Goal: Task Accomplishment & Management: Complete application form

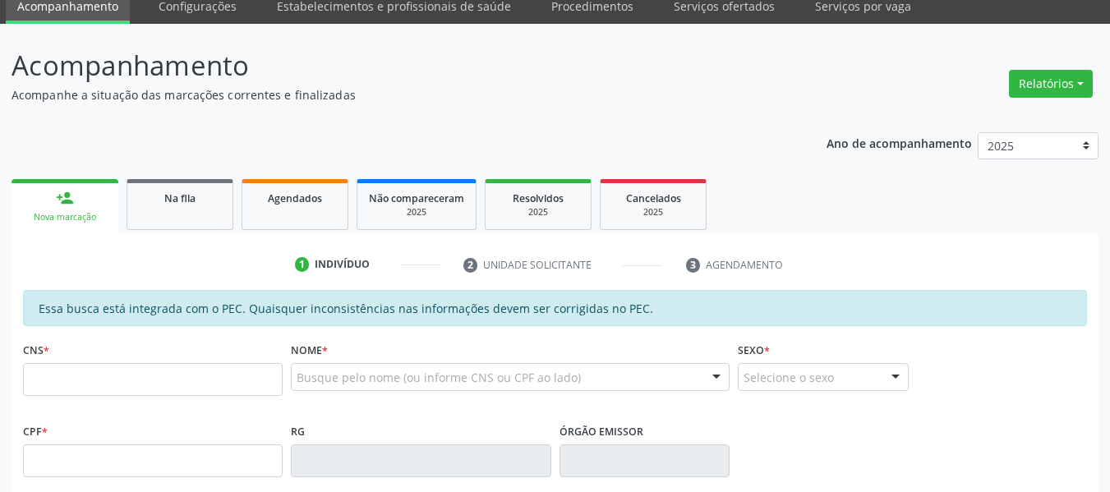
scroll to position [164, 0]
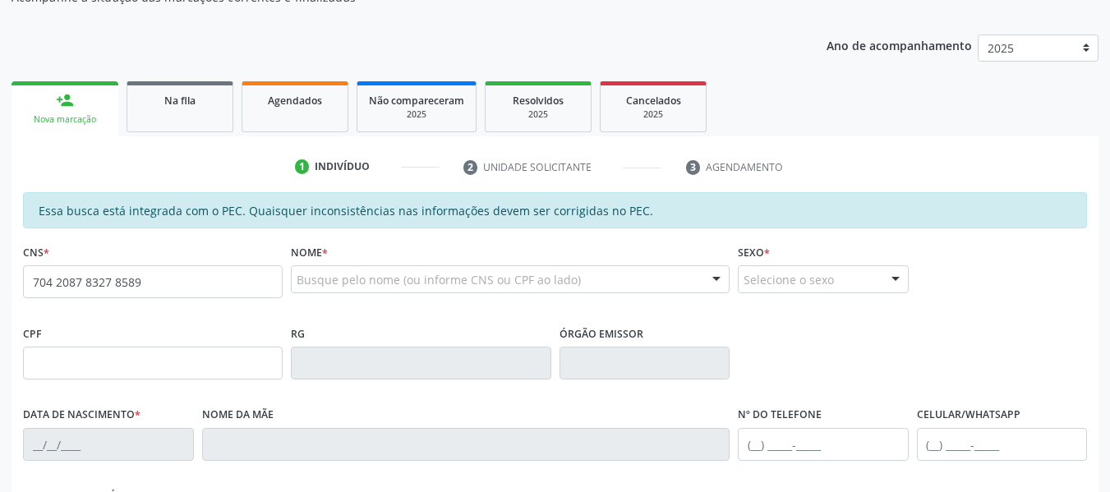
type input "704 2087 8327 8589"
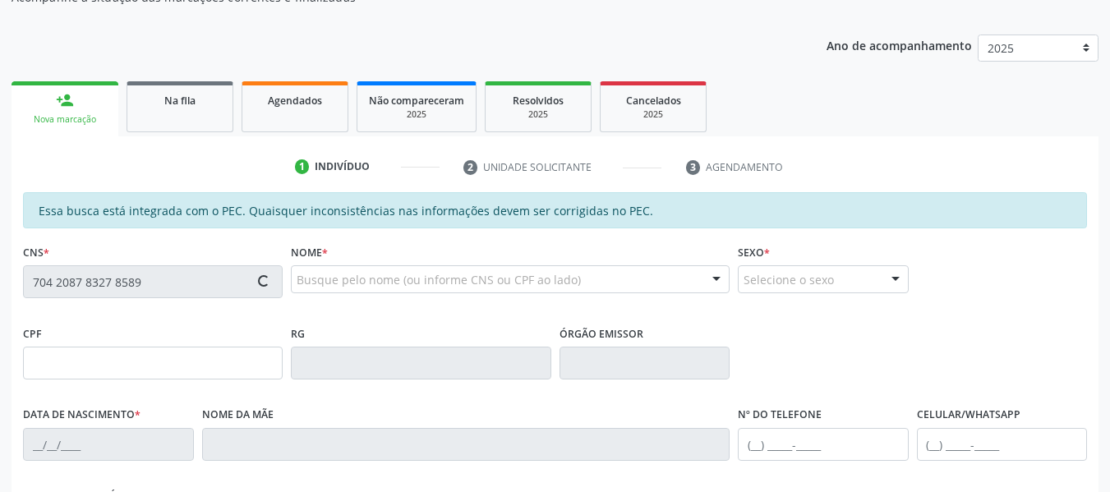
type input "176.964.474-16"
type input "05/05/2021"
type input "Tatiane Purificação da Silva"
type input "(87) 98841-9227"
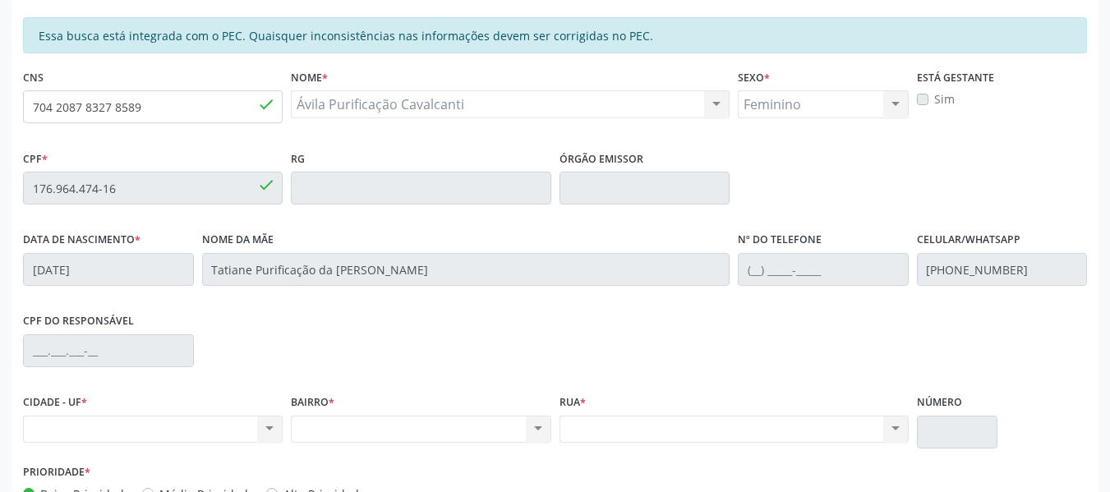
scroll to position [446, 0]
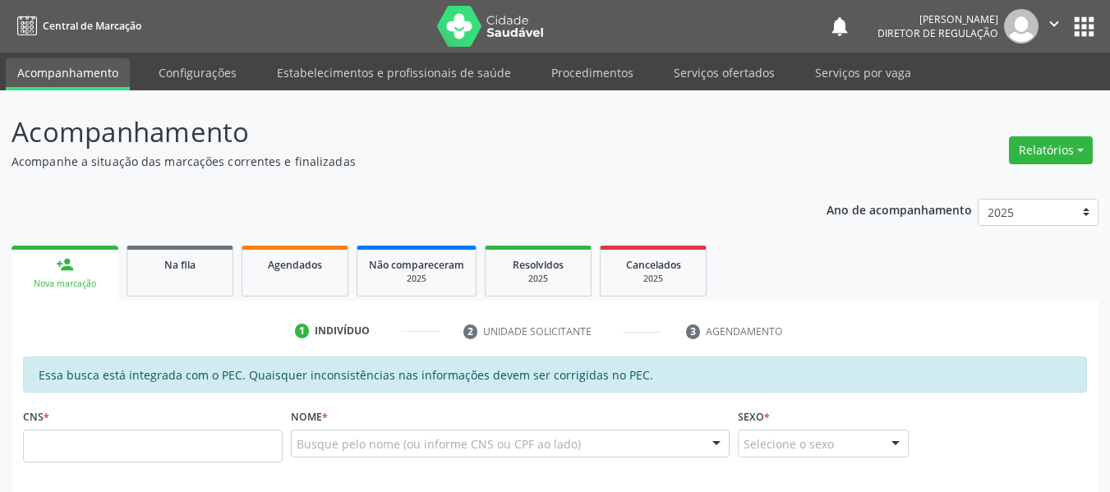
scroll to position [82, 0]
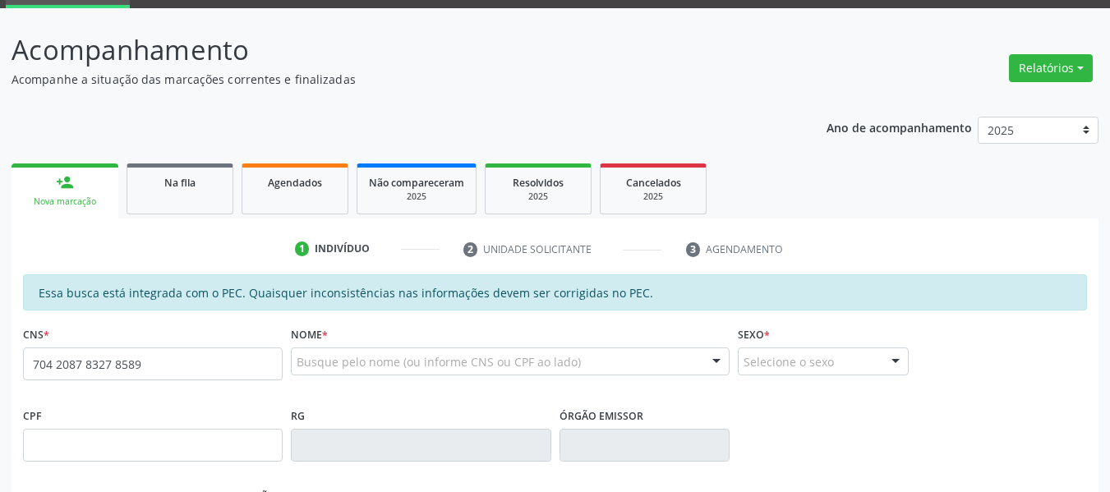
type input "704 2087 8327 8589"
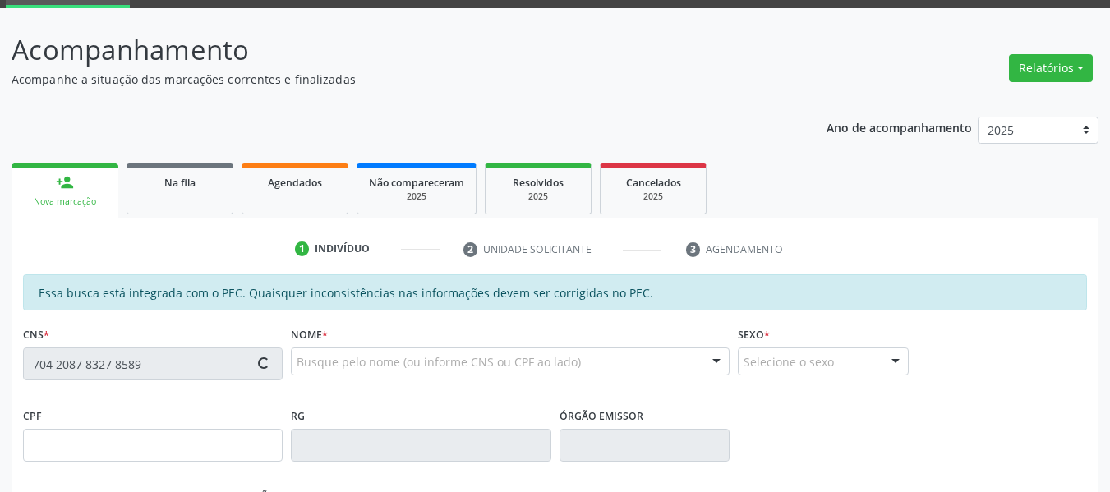
type input "176.964.474-16"
type input "[DATE]"
type input "Tatiane Purificação da [PERSON_NAME]"
type input "[PHONE_NUMBER]"
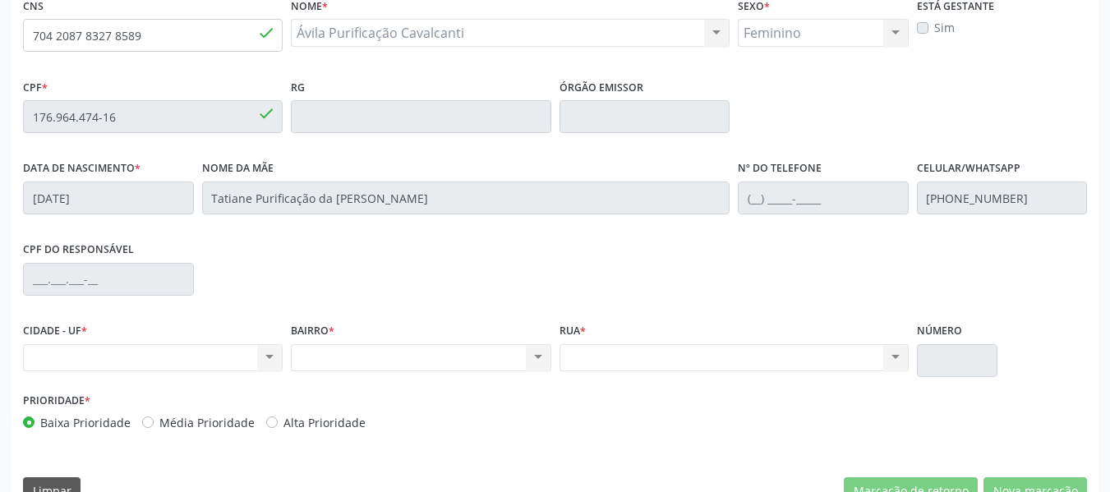
scroll to position [446, 0]
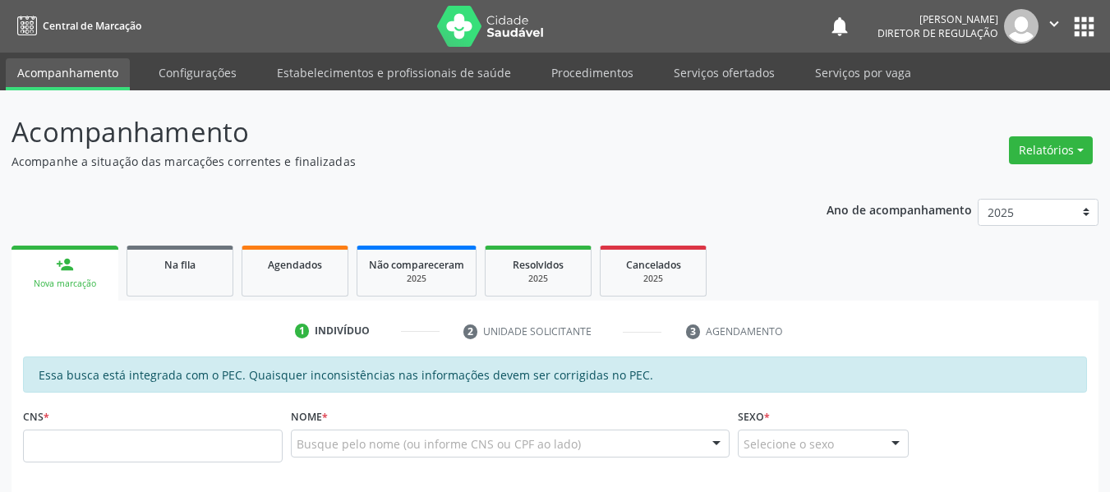
scroll to position [82, 0]
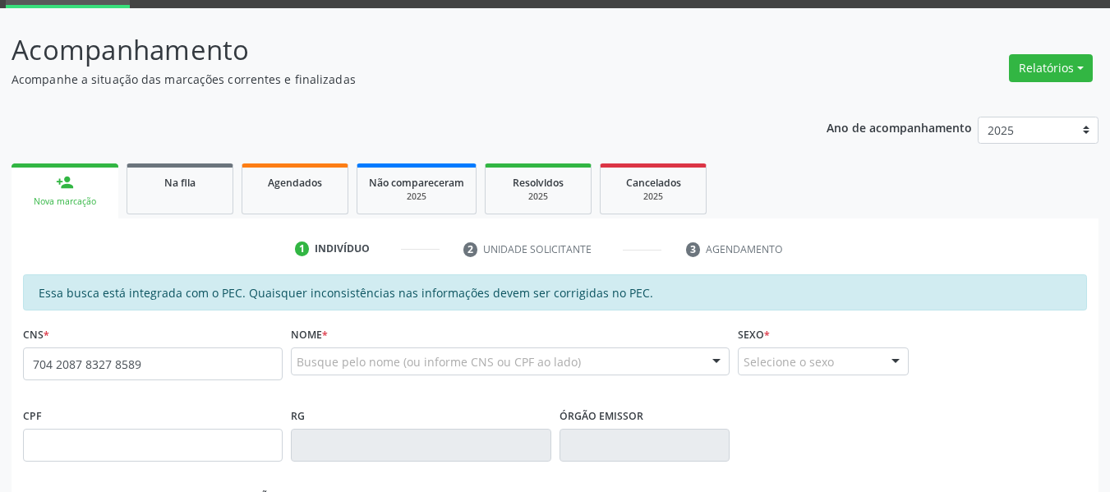
type input "704 2087 8327 8589"
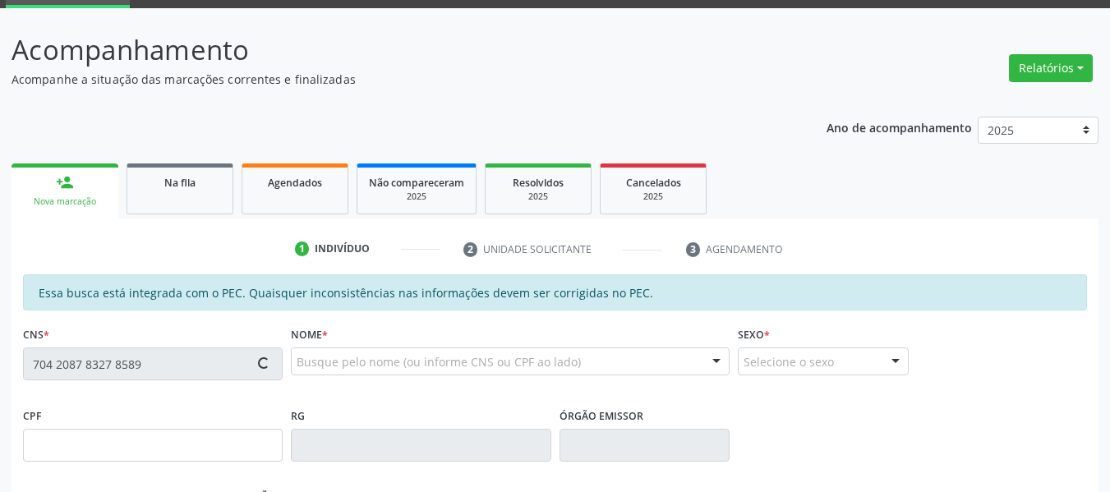
type input "176.964.474-16"
type input "05/05/2021"
type input "Tatiane Purificação da Silva"
type input "(87) 98841-9227"
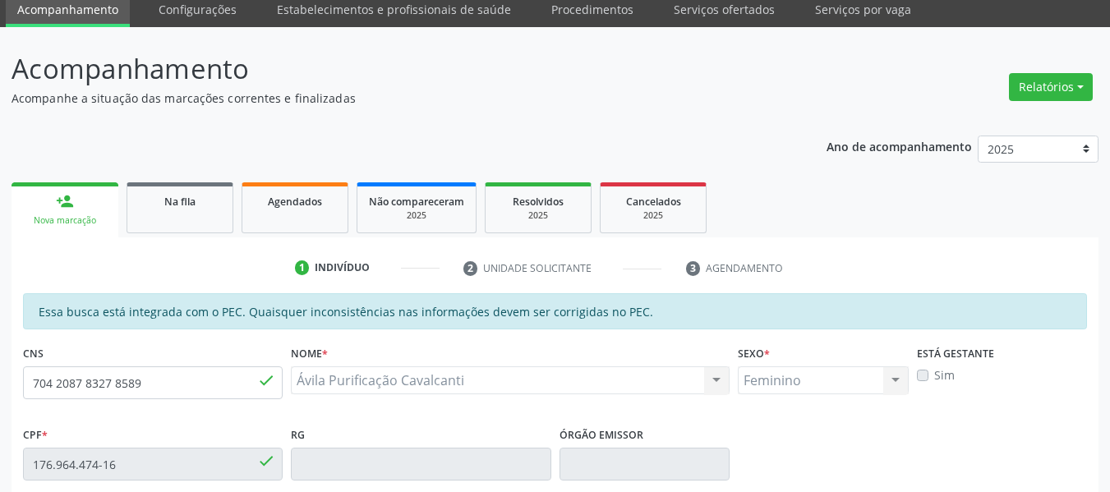
scroll to position [35, 0]
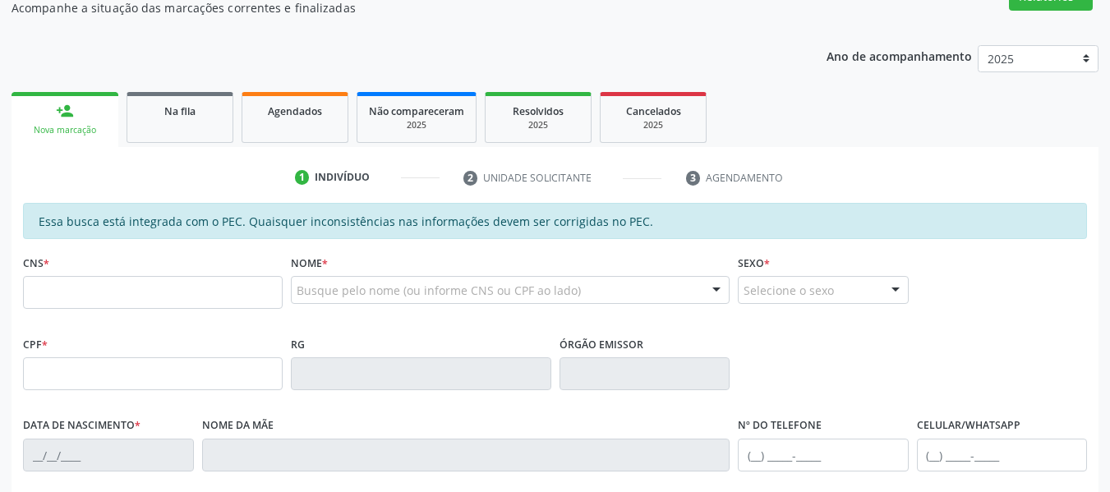
scroll to position [164, 0]
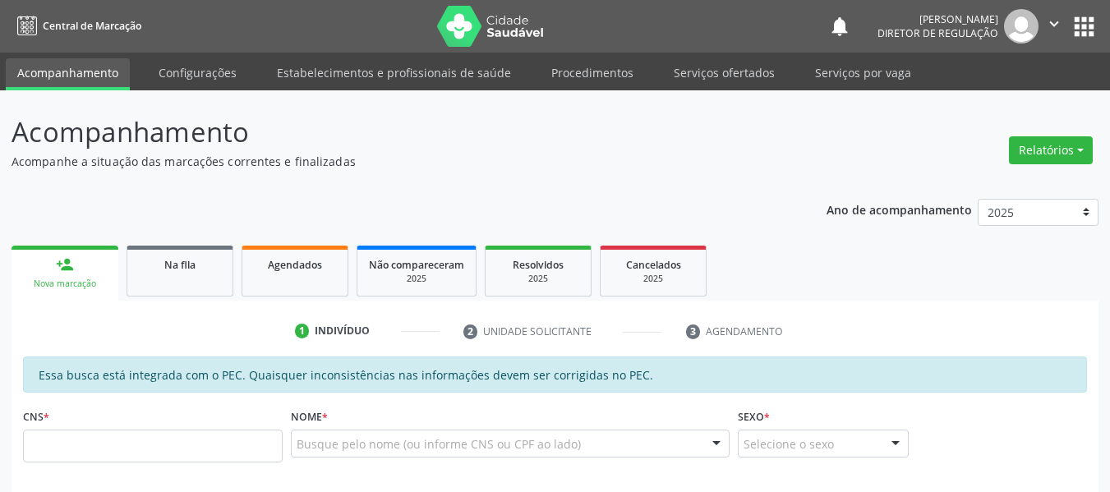
scroll to position [163, 0]
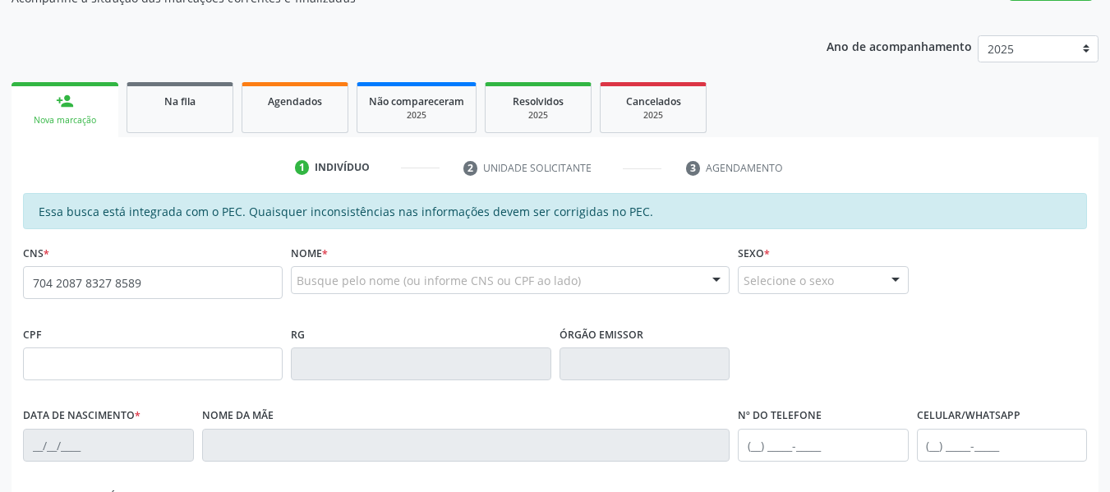
type input "704 2087 8327 8589"
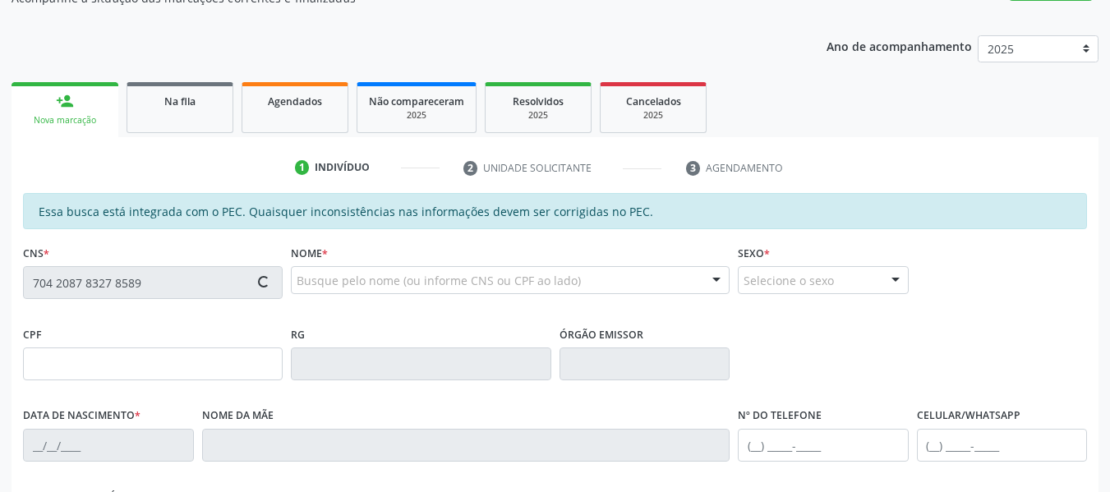
type input "176.964.474-16"
type input "[DATE]"
type input "Tatiane Purificação da [PERSON_NAME]"
type input "[PHONE_NUMBER]"
type input "49"
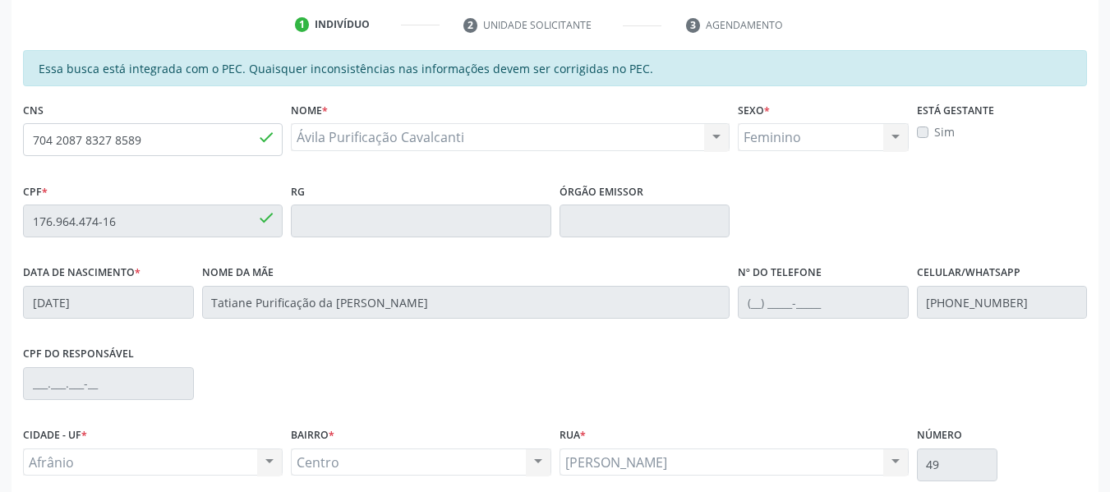
scroll to position [446, 0]
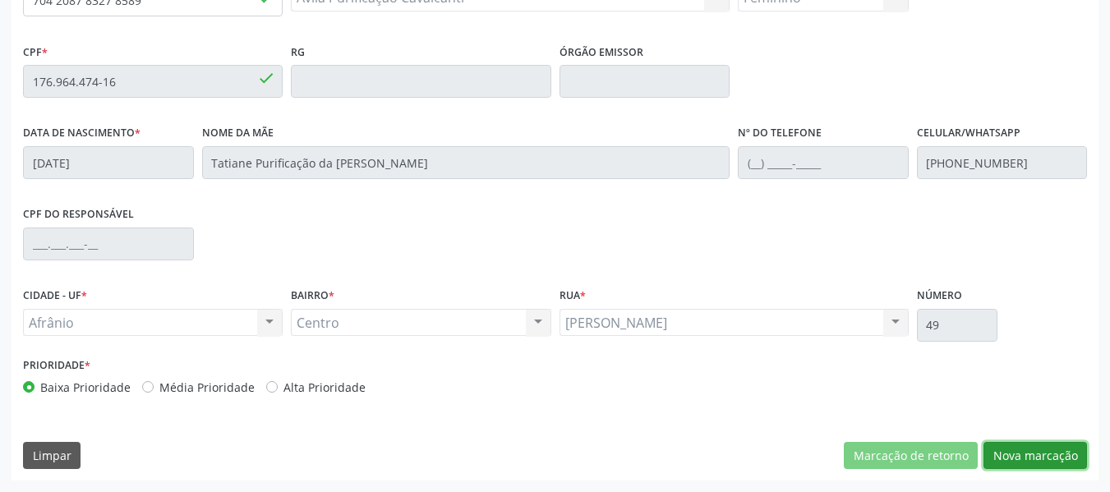
click at [1044, 456] on button "Nova marcação" at bounding box center [1035, 456] width 104 height 28
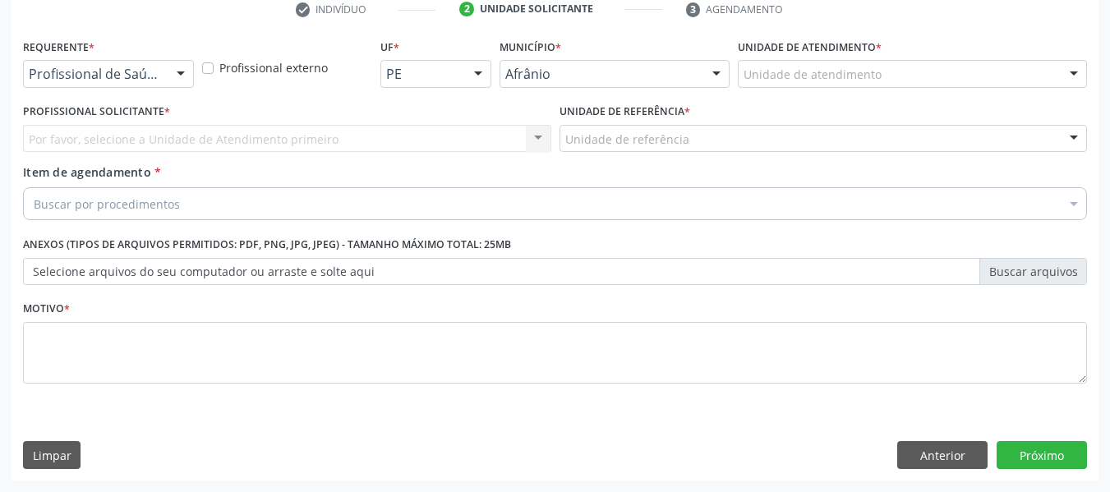
scroll to position [322, 0]
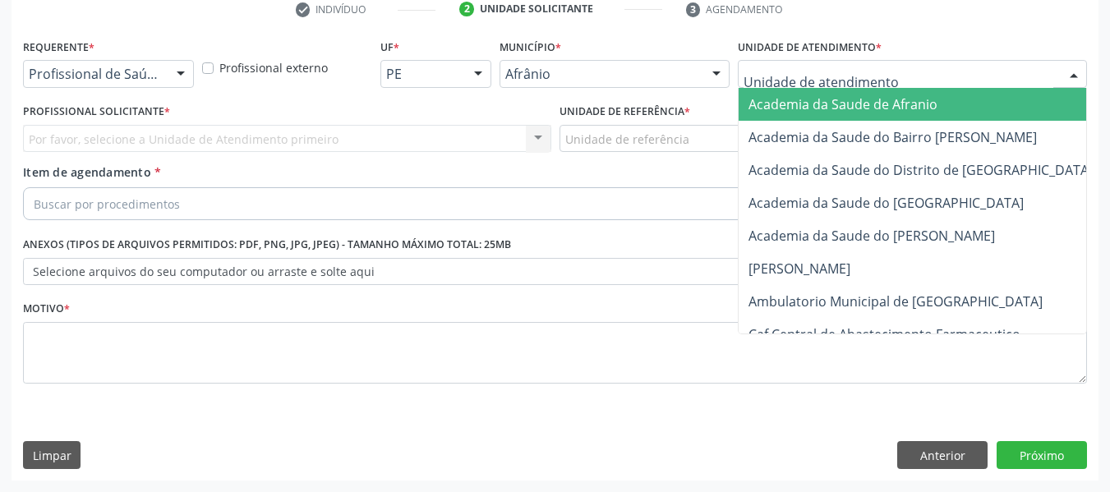
click at [557, 100] on div "Unidade de referência * Unidade de referência ESF de Extrema ESF de Barra das M…" at bounding box center [823, 131] width 536 height 64
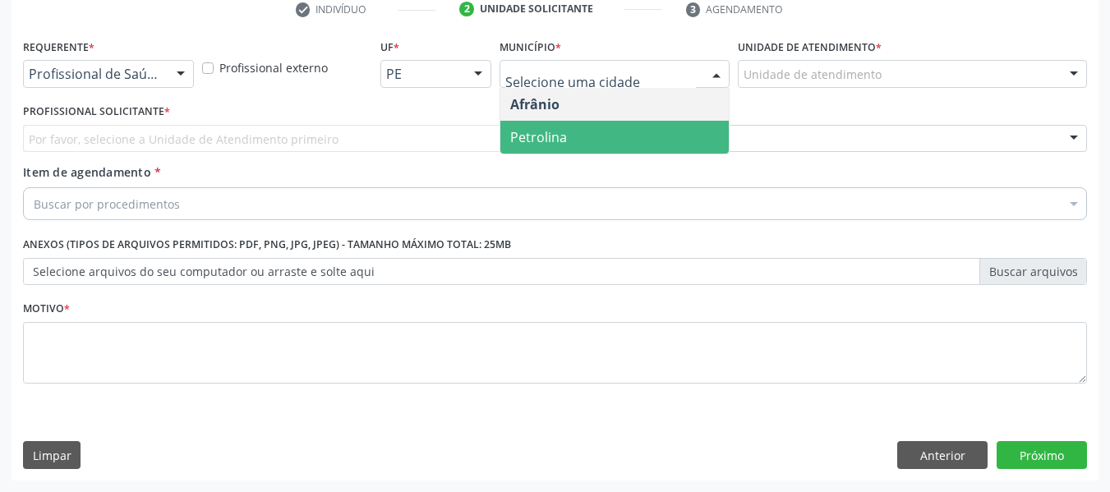
click at [535, 133] on span "Petrolina" at bounding box center [538, 137] width 57 height 18
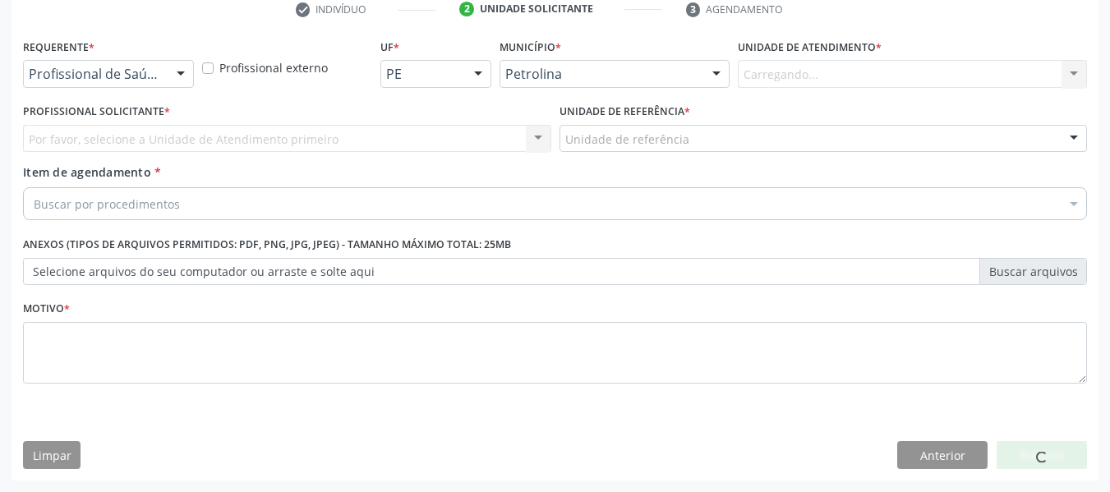
click at [794, 76] on div "Carregando... Academia da Saude de Afranio Academia da Saude do Bairro Roberto …" at bounding box center [912, 74] width 349 height 28
click at [790, 76] on div "Carregando... Academia da Saude de Afranio Academia da Saude do Bairro Roberto …" at bounding box center [912, 74] width 349 height 28
click at [786, 79] on div "Carregando... Academia da Saude de Afranio Academia da Saude do Bairro Roberto …" at bounding box center [912, 74] width 349 height 28
click at [768, 83] on div "Carregando... Academia da Saude de Afranio Academia da Saude do Bairro Roberto …" at bounding box center [912, 74] width 349 height 28
click at [761, 70] on div "Carregando... Academia da Saude de Afranio Academia da Saude do Bairro Roberto …" at bounding box center [912, 74] width 349 height 28
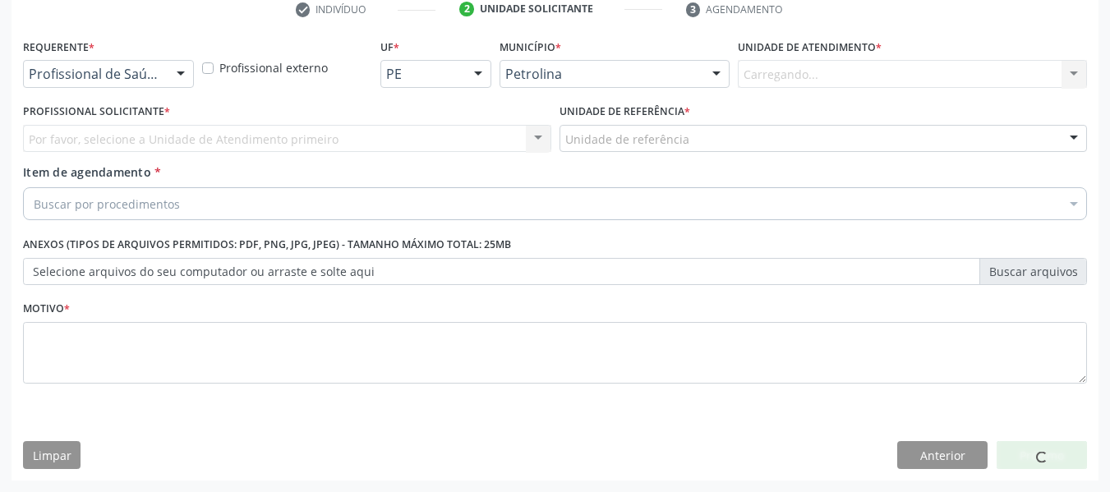
click at [760, 62] on div "Carregando... Academia da Saude de Afranio Academia da Saude do Bairro Roberto …" at bounding box center [912, 74] width 349 height 28
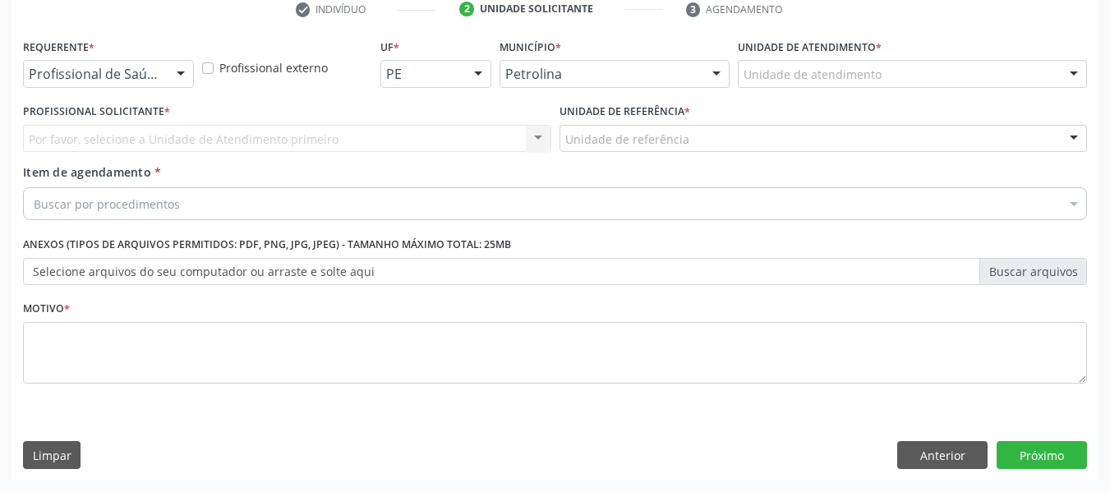
drag, startPoint x: 760, startPoint y: 62, endPoint x: 776, endPoint y: 85, distance: 28.5
click at [765, 67] on div "Unidade de atendimento" at bounding box center [912, 74] width 349 height 28
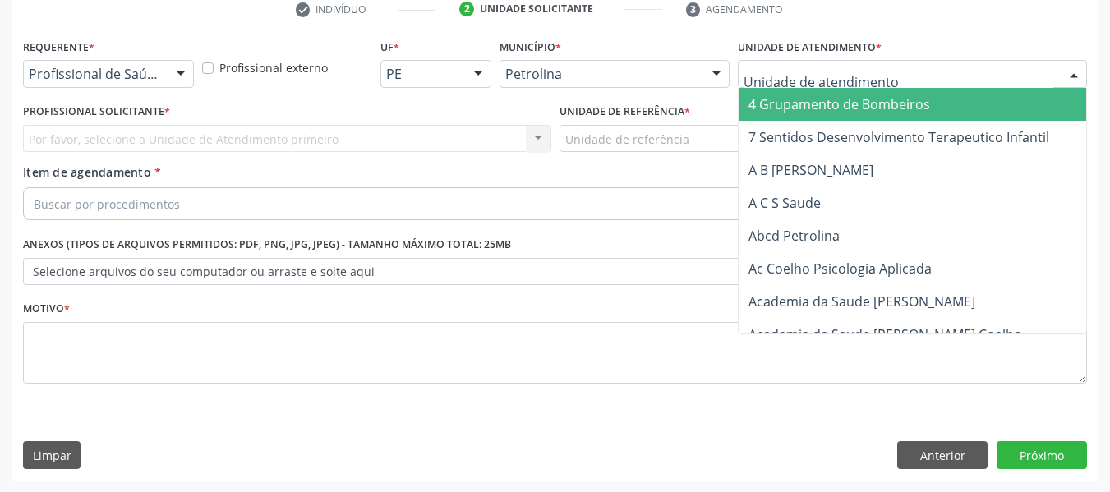
click at [777, 85] on input "text" at bounding box center [898, 82] width 310 height 33
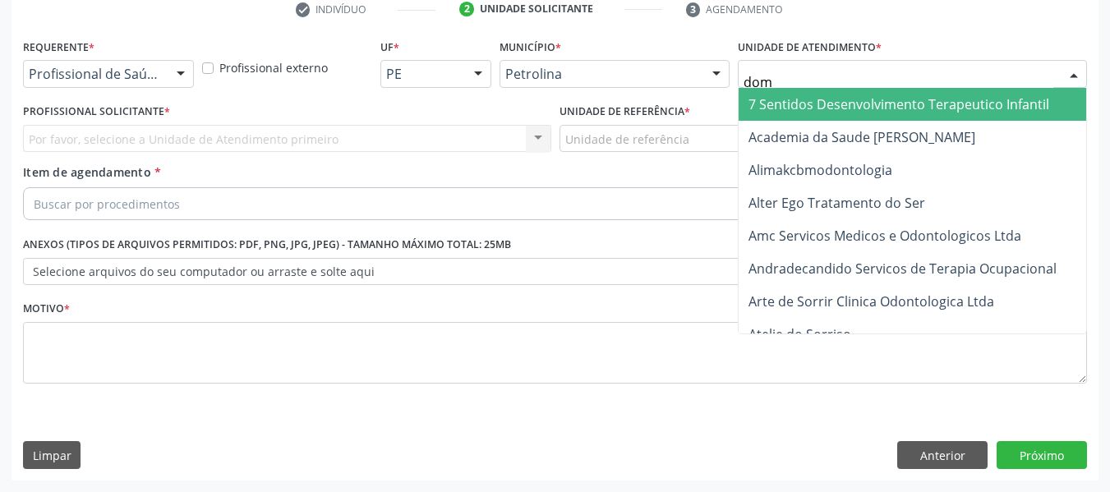
type input "dom"
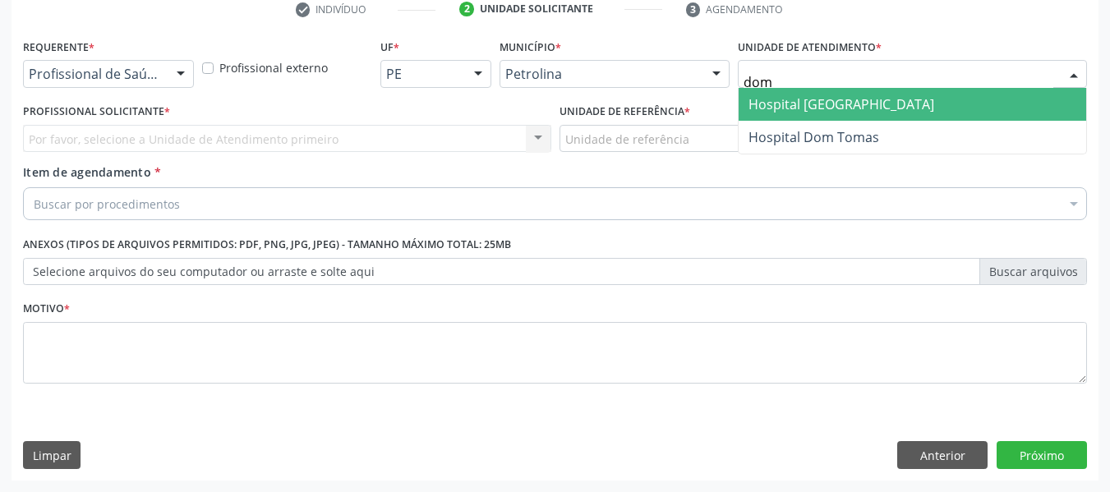
click at [785, 96] on span "Hospital Dom Malan" at bounding box center [841, 104] width 186 height 18
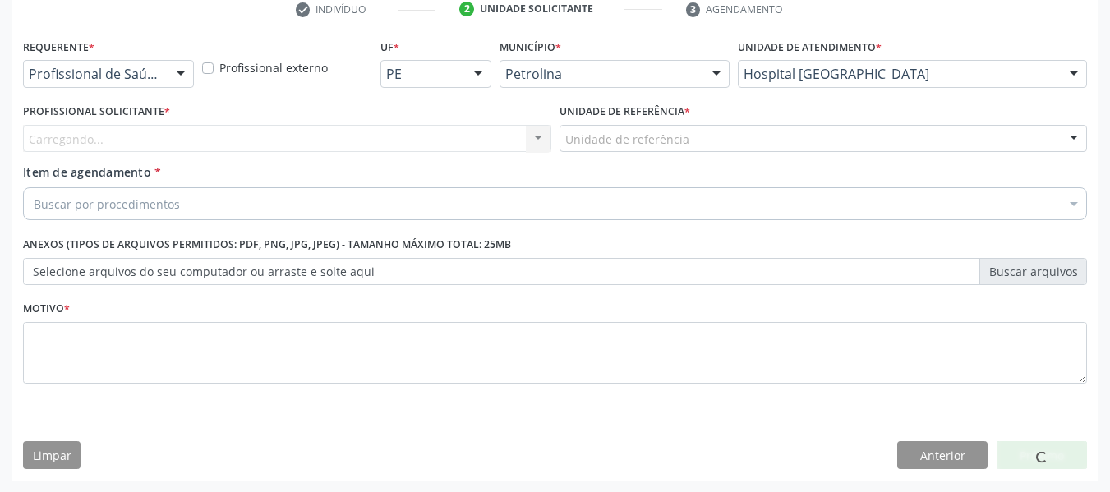
click at [416, 135] on div "Carregando... Nenhum resultado encontrado para: " " Não há nenhuma opção para s…" at bounding box center [287, 139] width 528 height 28
click at [426, 140] on div "Carregando... Nenhum resultado encontrado para: " " Não há nenhuma opção para s…" at bounding box center [287, 139] width 528 height 28
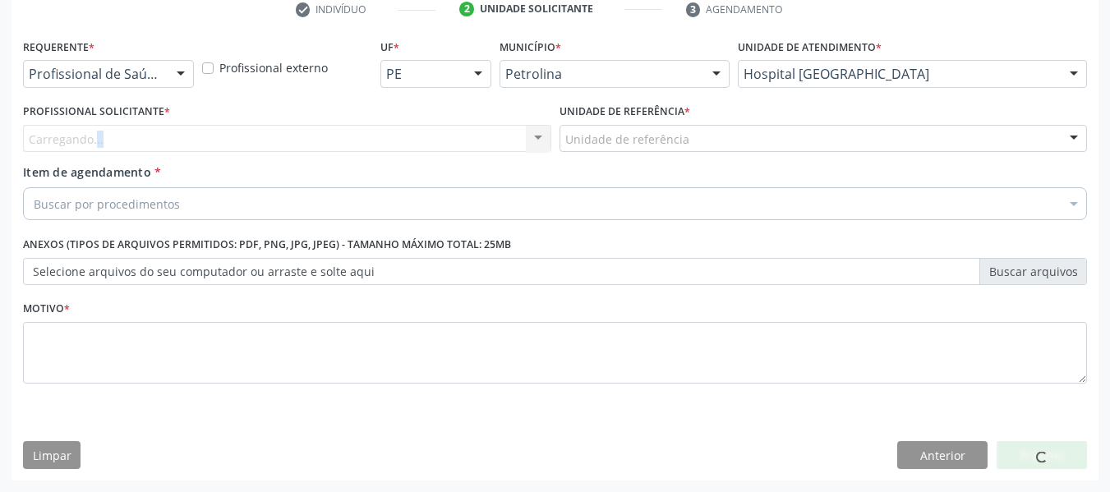
click at [426, 140] on div "Carregando... Nenhum resultado encontrado para: " " Não há nenhuma opção para s…" at bounding box center [287, 139] width 528 height 28
click at [517, 137] on div "Carregando... Nenhum resultado encontrado para: " " Não há nenhuma opção para s…" at bounding box center [287, 139] width 528 height 28
click at [458, 140] on div "Carregando... Nenhum resultado encontrado para: " " Não há nenhuma opção para s…" at bounding box center [287, 139] width 528 height 28
click at [458, 140] on div "Profissional solicitante" at bounding box center [287, 139] width 528 height 28
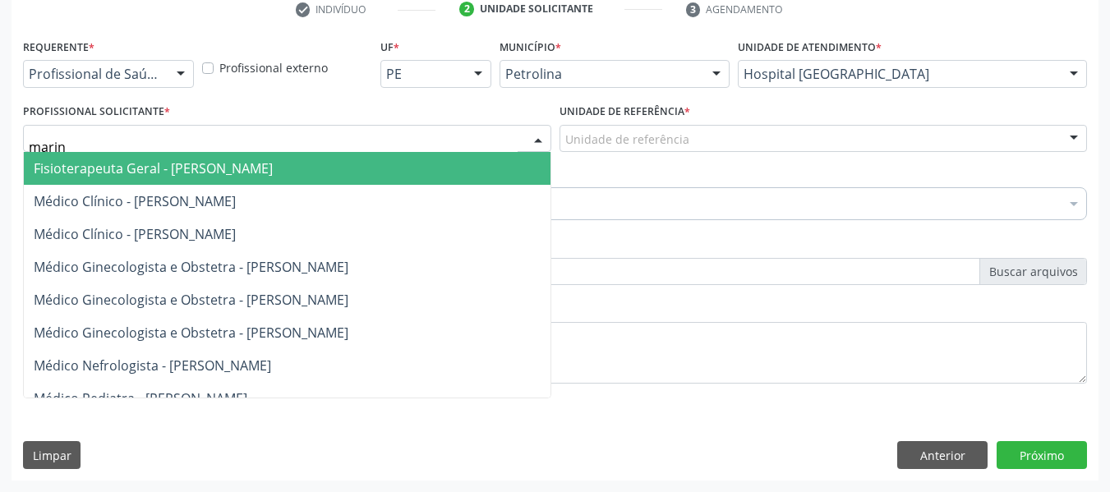
type input "marina"
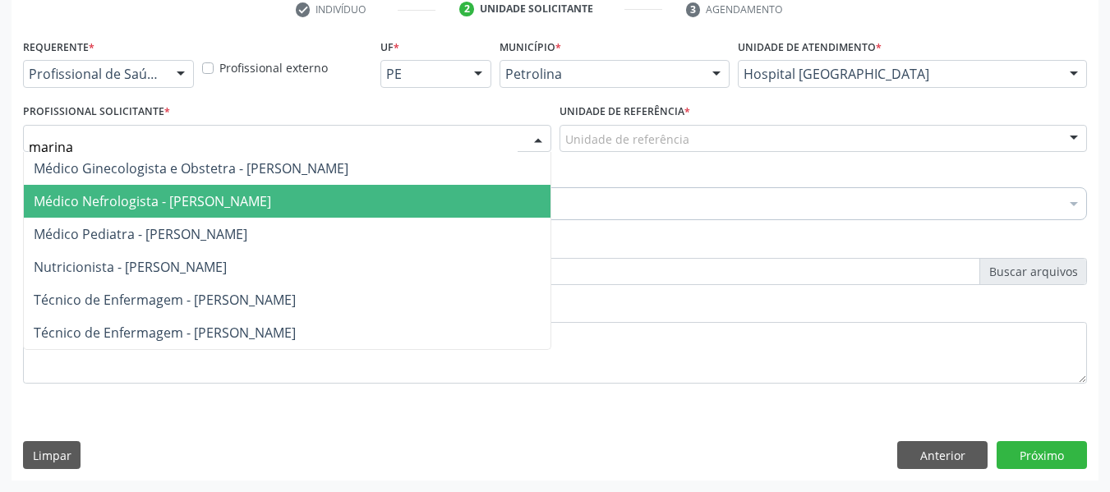
click at [236, 198] on span "Médico Nefrologista - Marina Xavier Tenorio" at bounding box center [152, 201] width 237 height 18
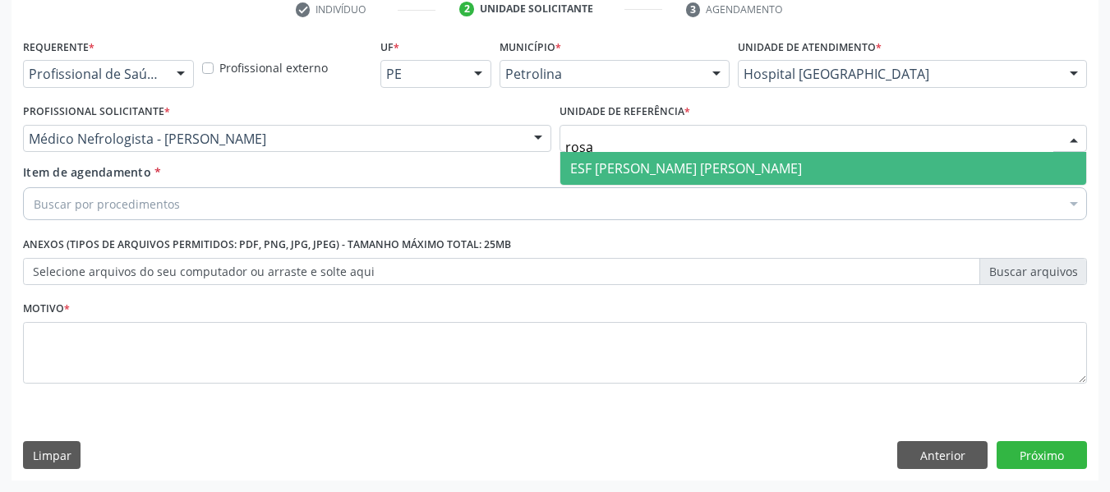
click at [718, 161] on span "ESF [PERSON_NAME] [PERSON_NAME]" at bounding box center [686, 168] width 232 height 18
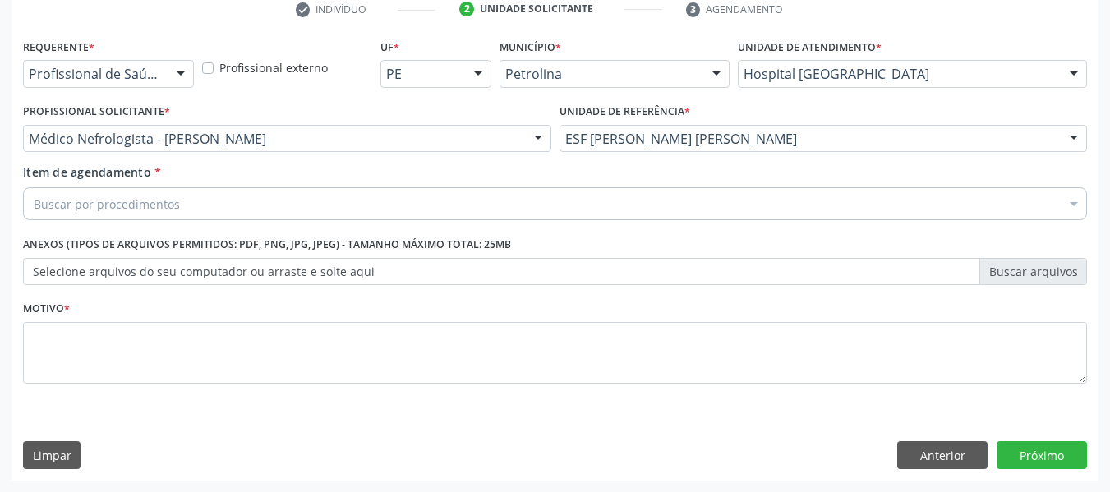
click at [315, 210] on div "Buscar por procedimentos" at bounding box center [555, 203] width 1064 height 33
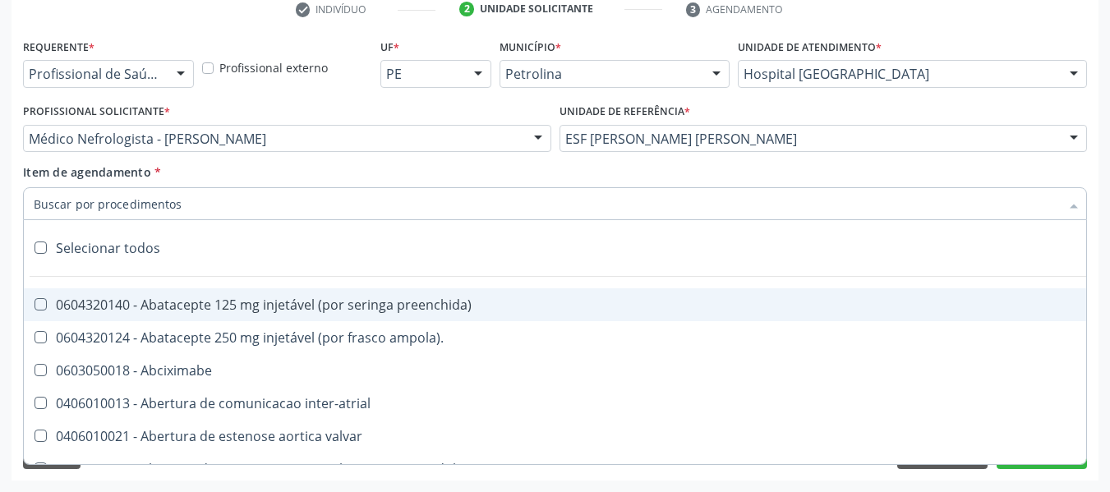
click at [312, 207] on input "Item de agendamento *" at bounding box center [547, 203] width 1026 height 33
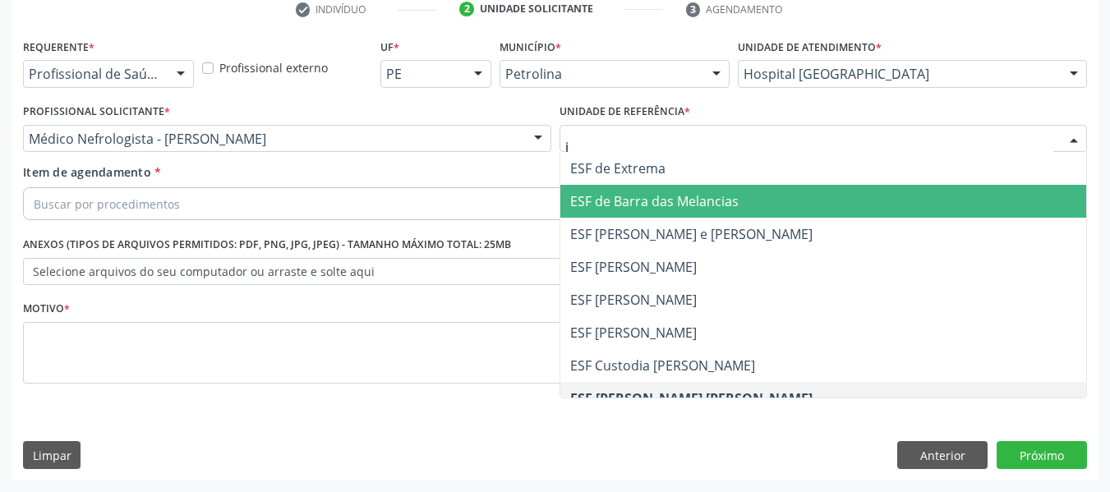
type input "jo"
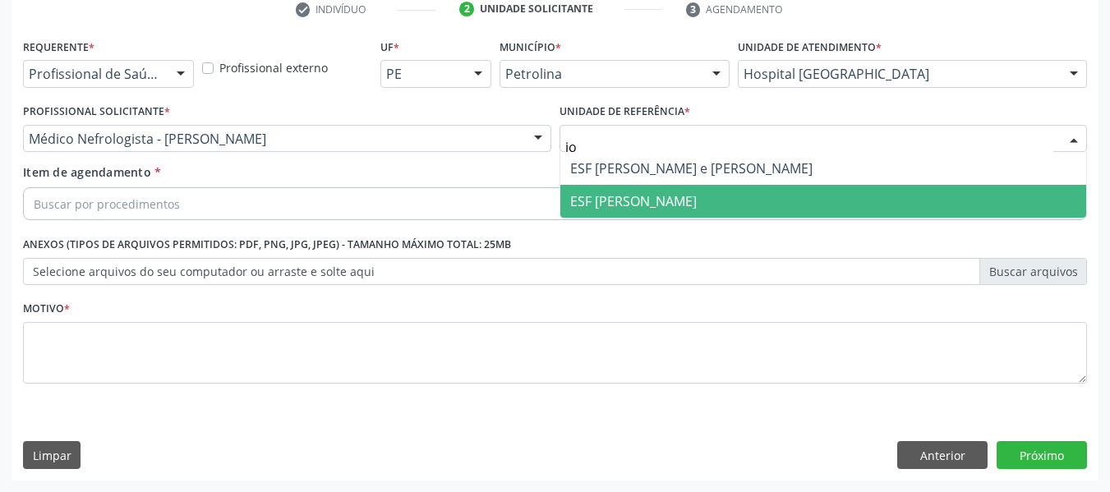
click at [648, 205] on span "ESF [PERSON_NAME]" at bounding box center [633, 201] width 127 height 18
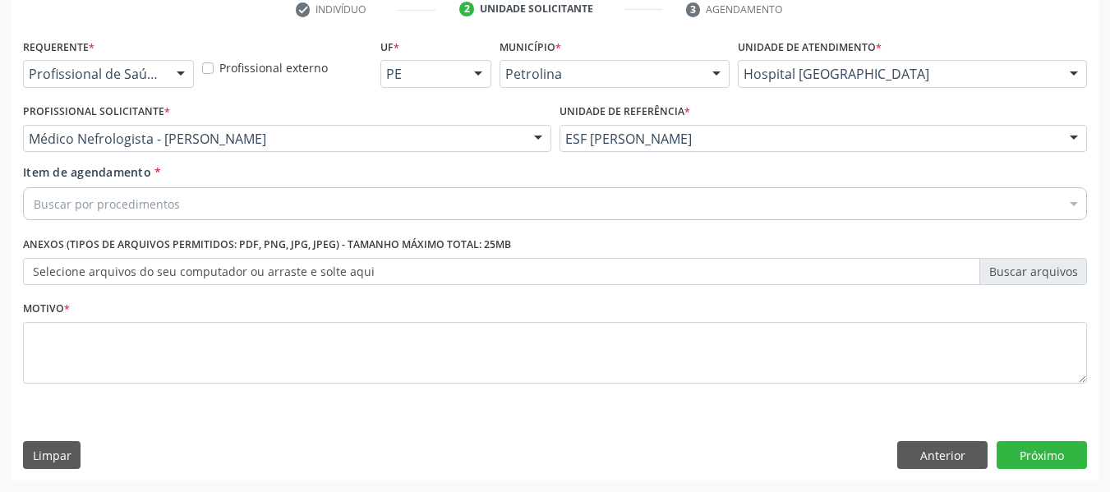
click at [490, 197] on div "Buscar por procedimentos" at bounding box center [555, 203] width 1064 height 33
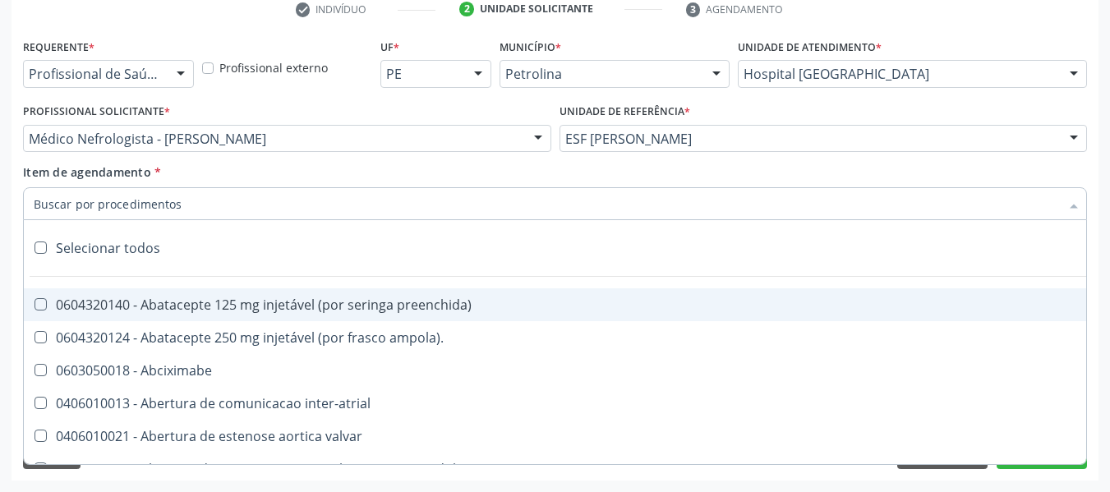
paste input "Atendimento fisioterapêutico nas alterações motoras"
type input "Atendimento fisioterapêutico nas alterações motoras"
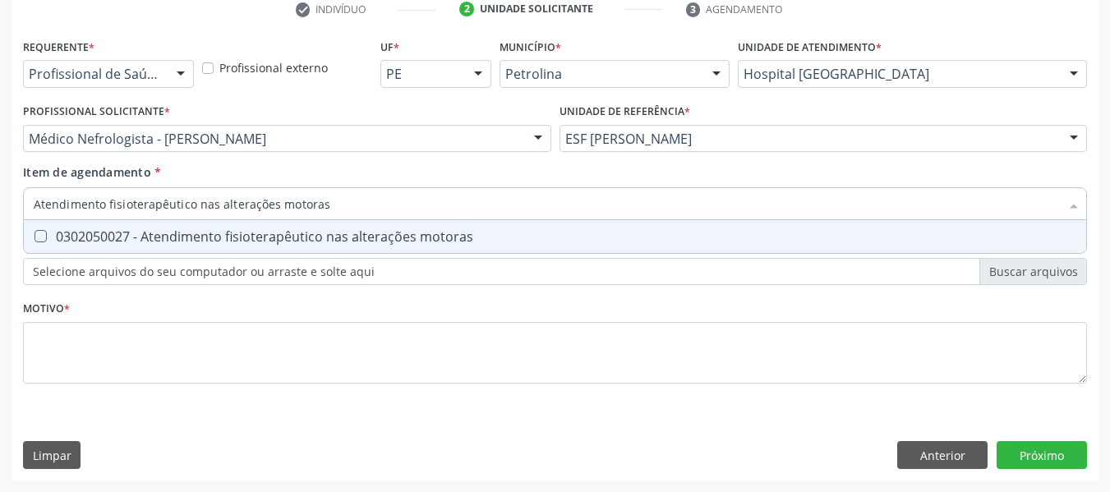
click at [447, 234] on div "0302050027 - Atendimento fisioterapêutico nas alterações motoras" at bounding box center [555, 236] width 1043 height 13
checkbox motoras "true"
click at [375, 276] on div "Requerente * Profissional de Saúde Profissional de Saúde Paciente Nenhum result…" at bounding box center [555, 221] width 1064 height 372
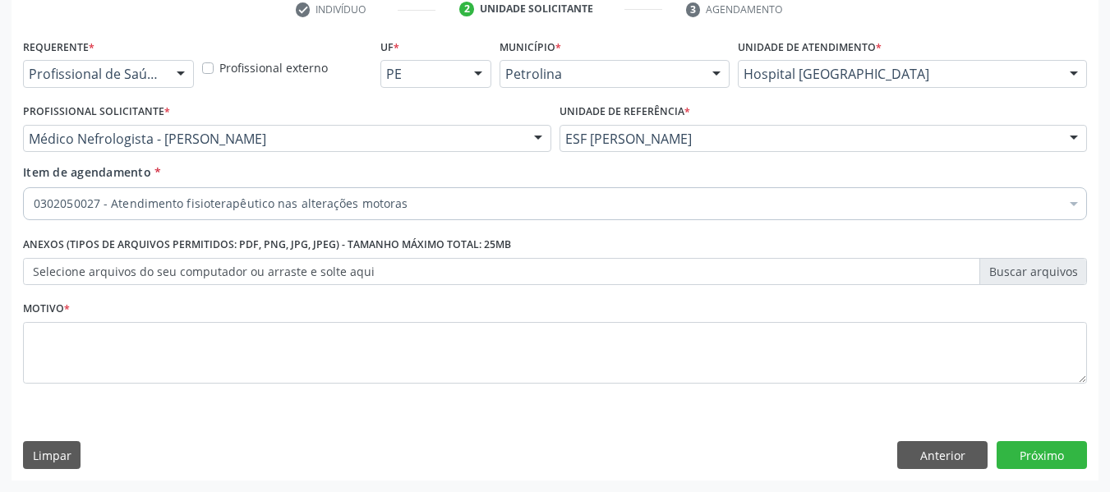
click at [365, 269] on div "Requerente * Profissional de Saúde Profissional de Saúde Paciente Nenhum result…" at bounding box center [555, 221] width 1064 height 372
click at [357, 314] on div "Motivo *" at bounding box center [555, 340] width 1064 height 87
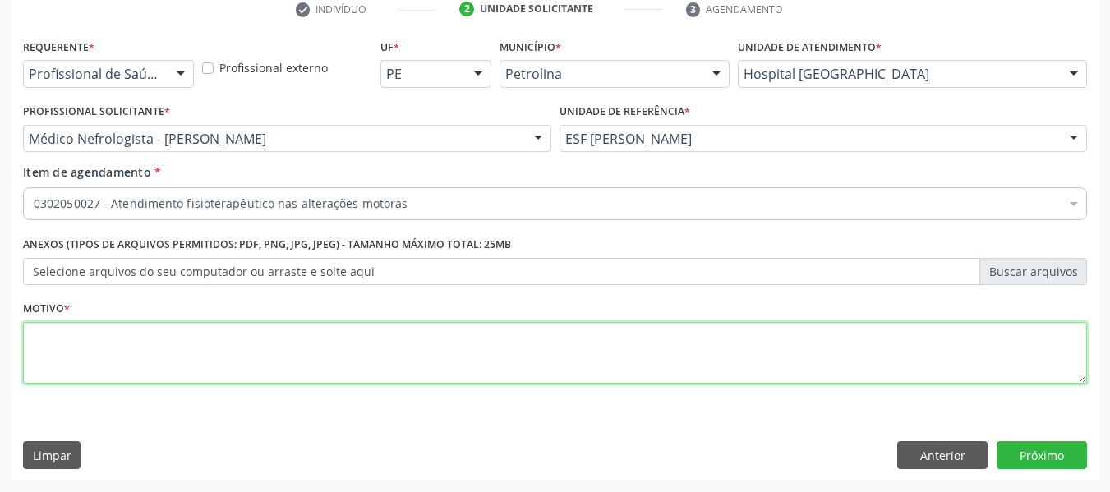
click at [351, 343] on textarea at bounding box center [555, 353] width 1064 height 62
type textarea "fisioterapia pelvica"
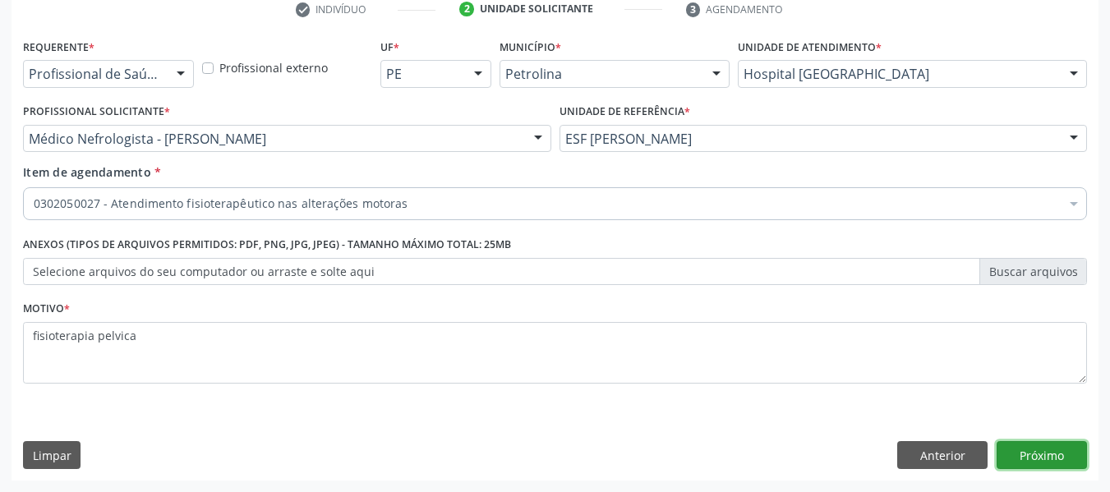
click at [1033, 458] on button "Próximo" at bounding box center [1042, 455] width 90 height 28
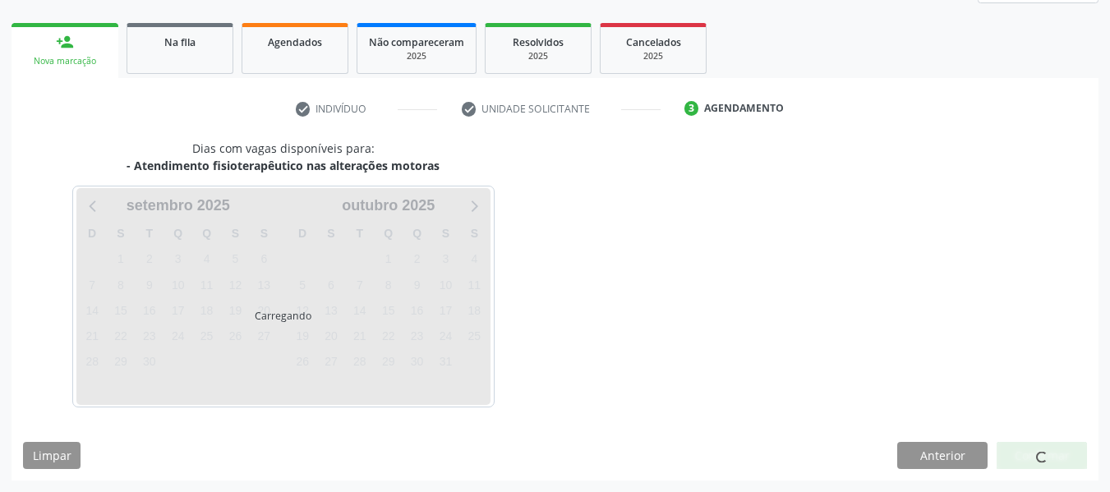
scroll to position [223, 0]
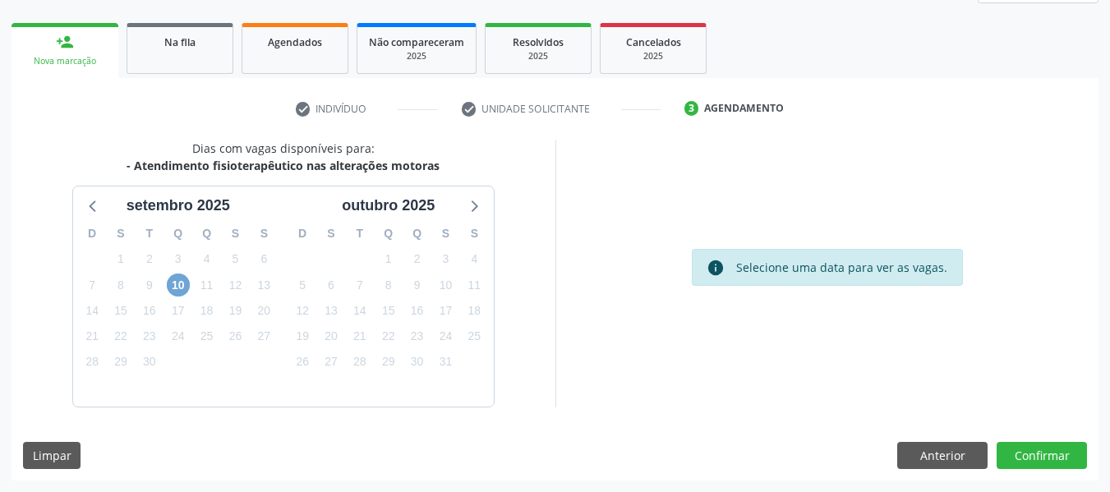
click at [188, 282] on span "10" at bounding box center [178, 285] width 23 height 23
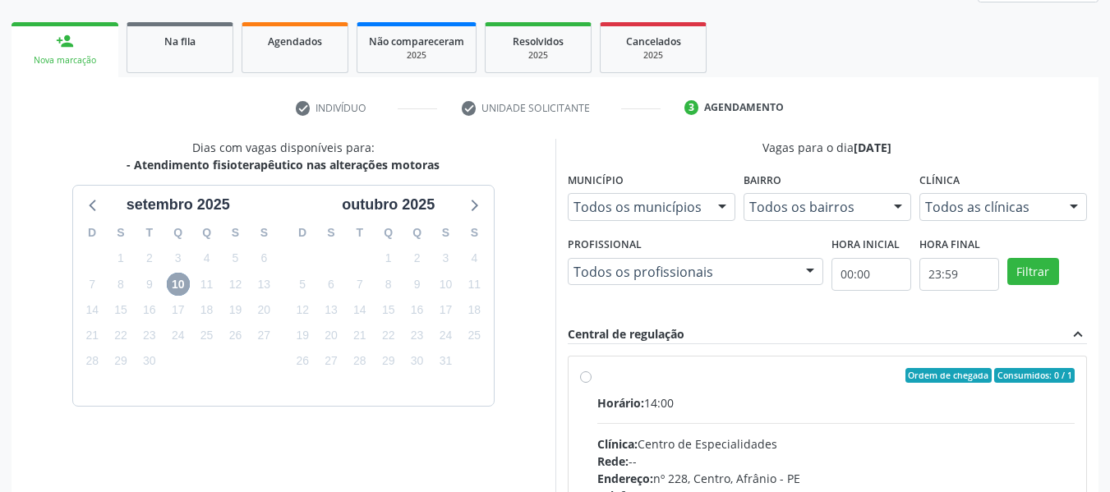
scroll to position [460, 0]
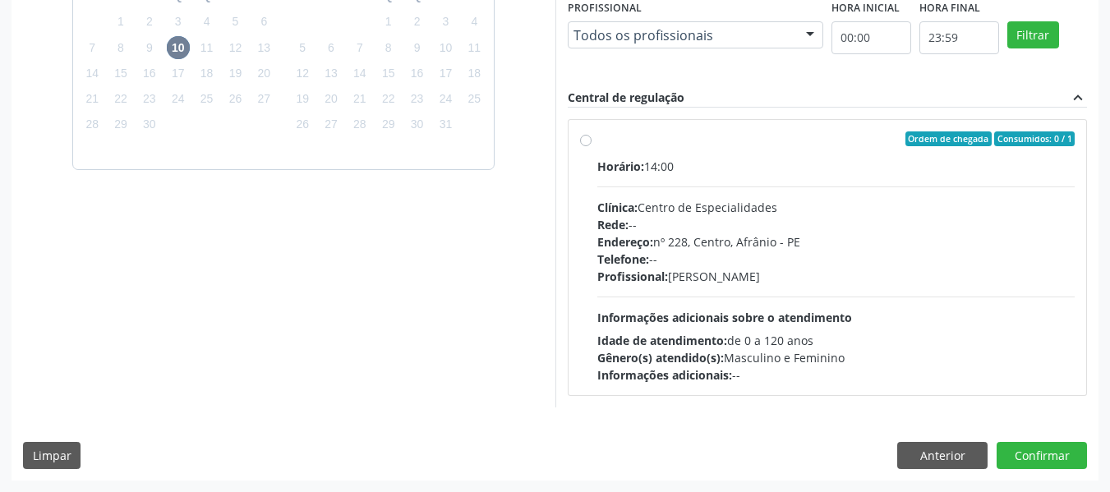
click at [712, 232] on div "Rede: --" at bounding box center [836, 224] width 478 height 17
click at [591, 146] on input "Ordem de chegada Consumidos: 0 / 1 Horário: 14:00 Clínica: Centro de Especialid…" at bounding box center [586, 138] width 12 height 15
radio input "true"
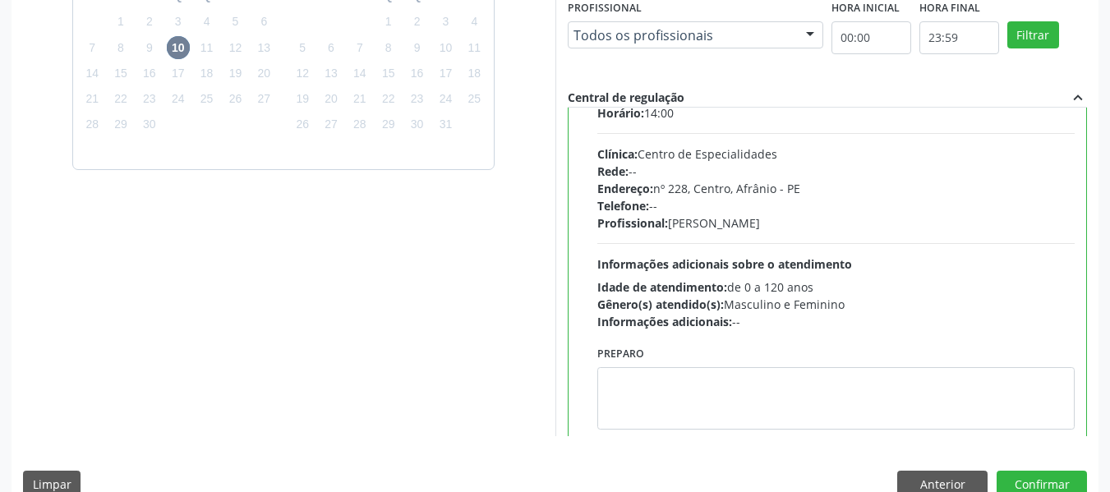
scroll to position [81, 0]
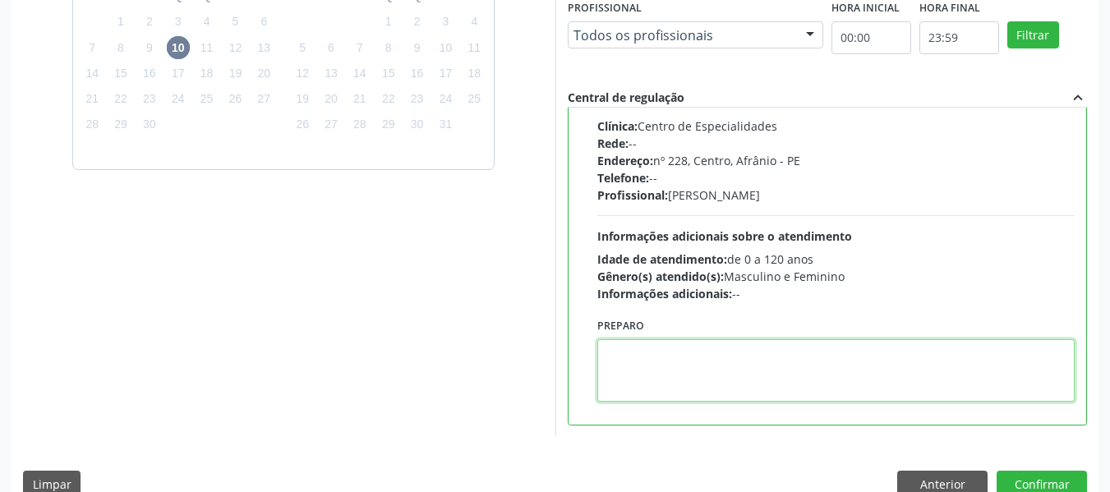
click at [633, 359] on textarea at bounding box center [836, 370] width 478 height 62
type textarea "FISIOTERAPIA PÉLVICA"
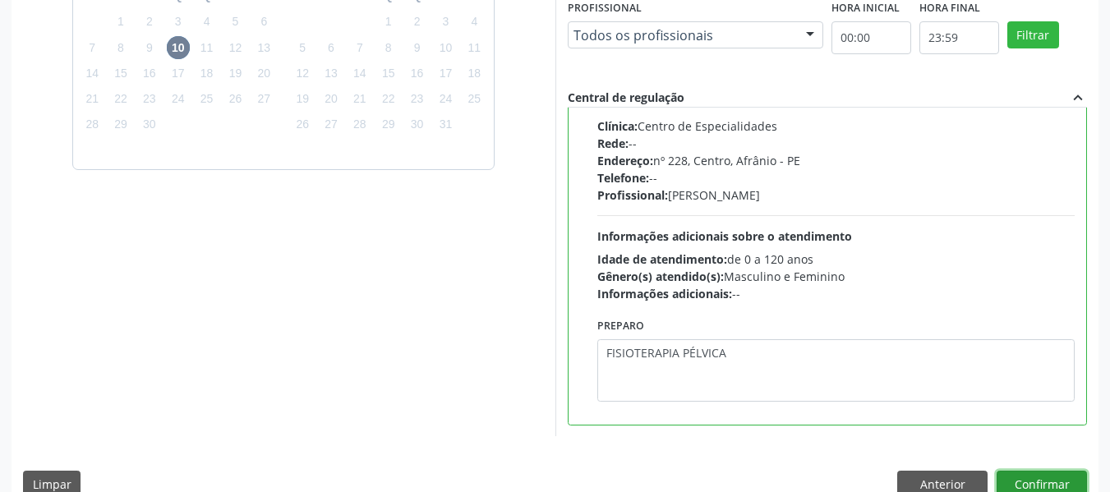
click at [1019, 480] on button "Confirmar" at bounding box center [1042, 485] width 90 height 28
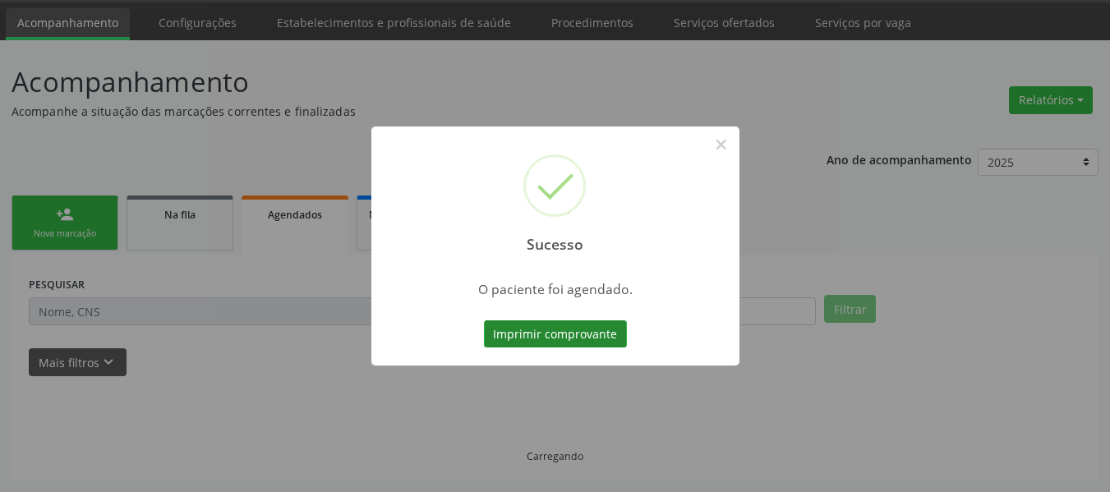
click at [578, 326] on button "Imprimir comprovante" at bounding box center [555, 334] width 143 height 28
